Goal: Task Accomplishment & Management: Use online tool/utility

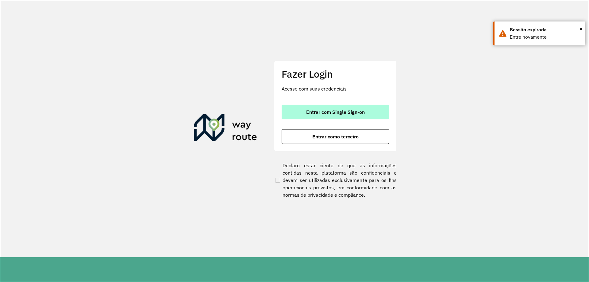
click at [321, 112] on span "Entrar com Single Sign-on" at bounding box center [335, 112] width 59 height 5
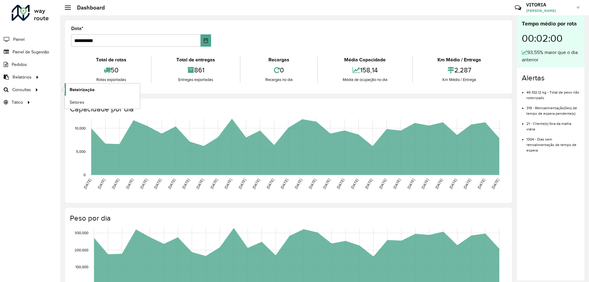
click at [76, 90] on span "Roteirização" at bounding box center [82, 90] width 25 height 6
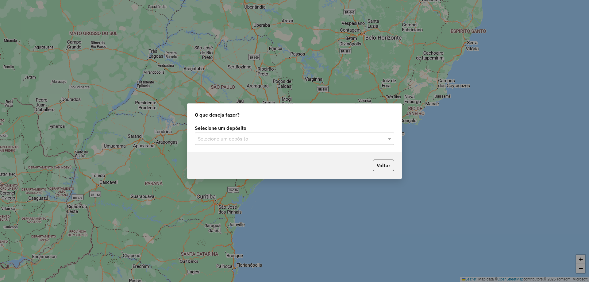
click at [279, 142] on input "text" at bounding box center [288, 138] width 181 height 7
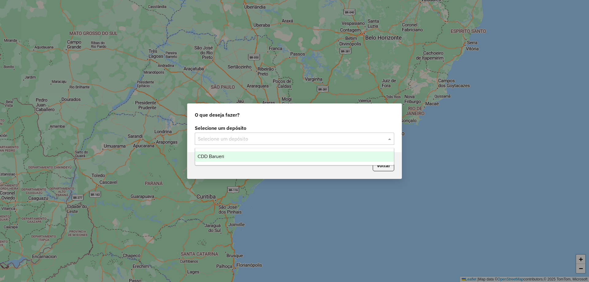
click at [246, 154] on div "CDD Barueri" at bounding box center [294, 156] width 199 height 10
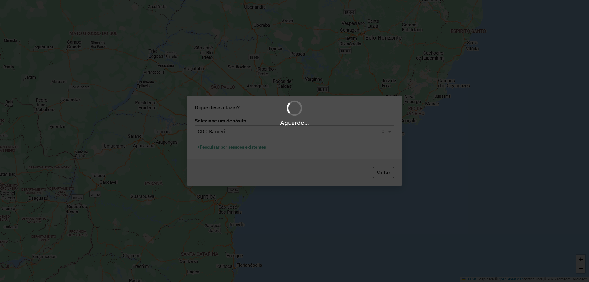
click at [249, 147] on div "Aguarde..." at bounding box center [294, 141] width 589 height 282
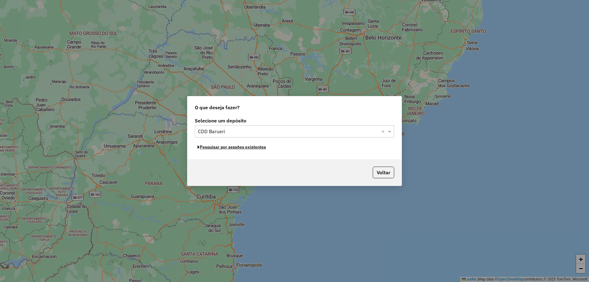
click at [248, 147] on button "Pesquisar por sessões existentes" at bounding box center [232, 147] width 74 height 10
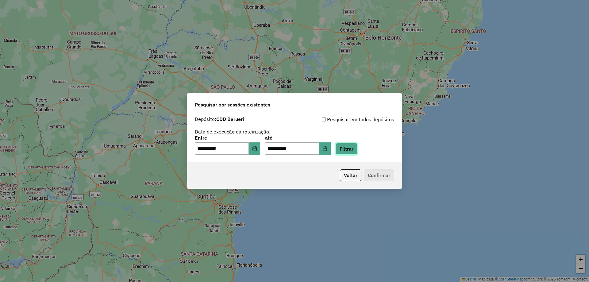
click at [348, 151] on button "Filtrar" at bounding box center [347, 149] width 22 height 12
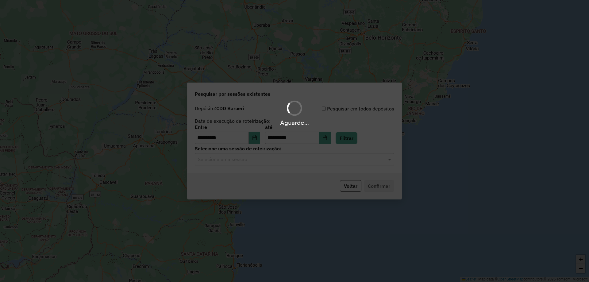
click at [292, 161] on hb-app "**********" at bounding box center [294, 141] width 589 height 282
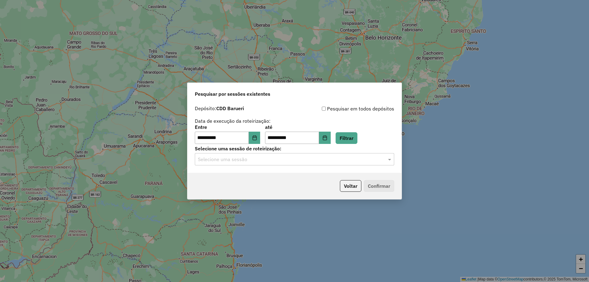
click at [292, 161] on input "text" at bounding box center [288, 159] width 181 height 7
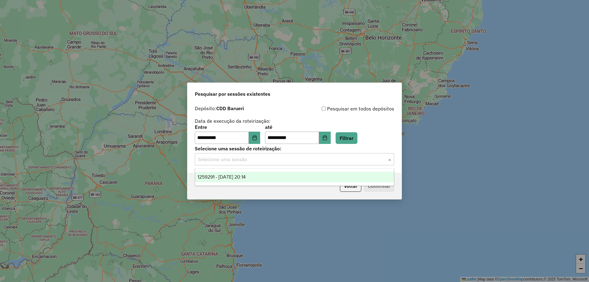
click at [235, 177] on span "1259291 - 04/09/2025 20:14" at bounding box center [222, 176] width 48 height 5
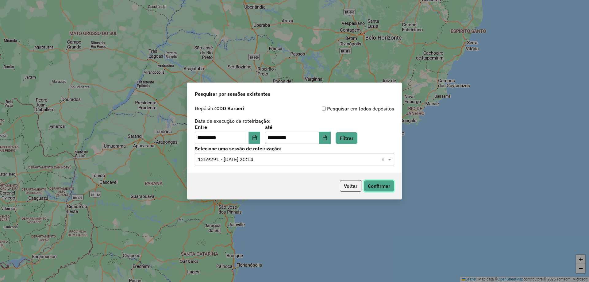
click at [389, 188] on button "Confirmar" at bounding box center [379, 186] width 30 height 12
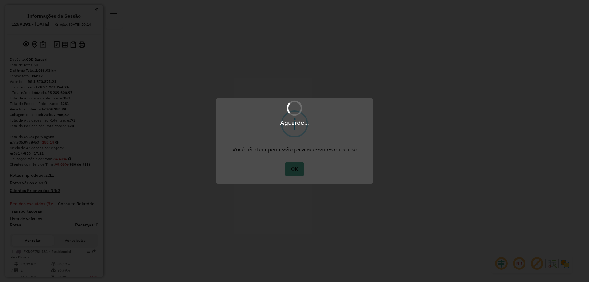
click at [294, 167] on button "OK" at bounding box center [295, 169] width 18 height 14
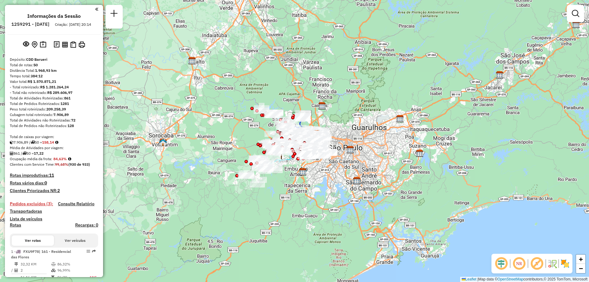
click at [519, 264] on em at bounding box center [519, 263] width 15 height 15
click at [567, 263] on img at bounding box center [566, 264] width 10 height 10
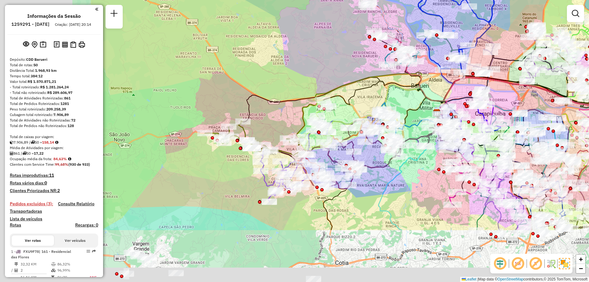
drag, startPoint x: 223, startPoint y: 161, endPoint x: 375, endPoint y: 80, distance: 172.1
click at [375, 80] on icon at bounding box center [372, 108] width 151 height 73
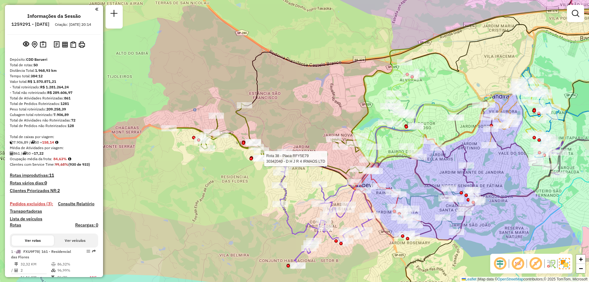
select select "**********"
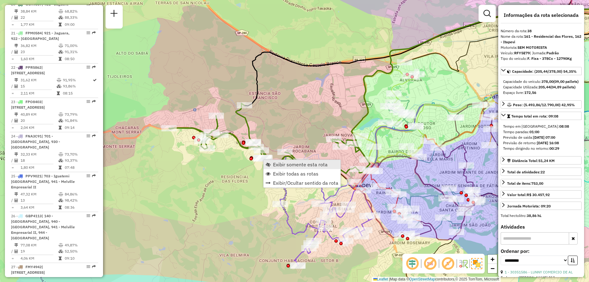
scroll to position [1604, 0]
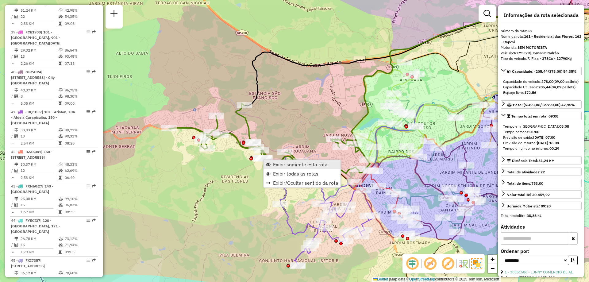
click at [281, 162] on span "Exibir somente esta rota" at bounding box center [300, 164] width 55 height 5
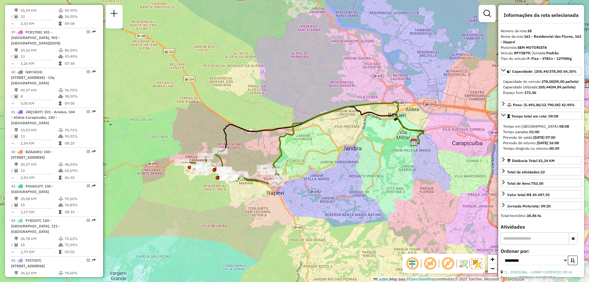
drag, startPoint x: 314, startPoint y: 186, endPoint x: 315, endPoint y: 175, distance: 11.4
click at [315, 175] on div "Janela de atendimento Grade de atendimento Capacidade Transportadoras Veículos …" at bounding box center [294, 141] width 589 height 282
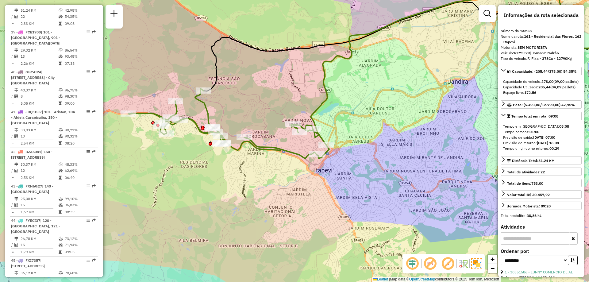
drag, startPoint x: 200, startPoint y: 140, endPoint x: 244, endPoint y: 118, distance: 49.2
click at [244, 118] on div "Janela de atendimento Grade de atendimento Capacidade Transportadoras Veículos …" at bounding box center [294, 141] width 589 height 282
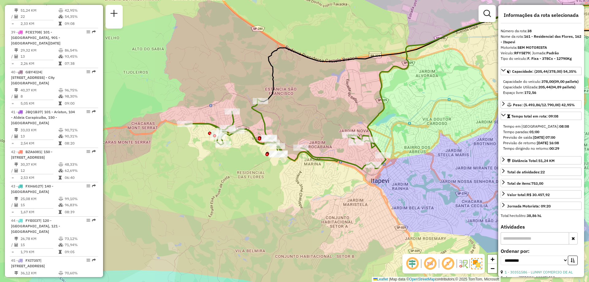
drag, startPoint x: 323, startPoint y: 115, endPoint x: 310, endPoint y: 112, distance: 13.3
click at [310, 112] on div "Janela de atendimento Grade de atendimento Capacidade Transportadoras Veículos …" at bounding box center [294, 141] width 589 height 282
